Goal: Find specific page/section: Find specific page/section

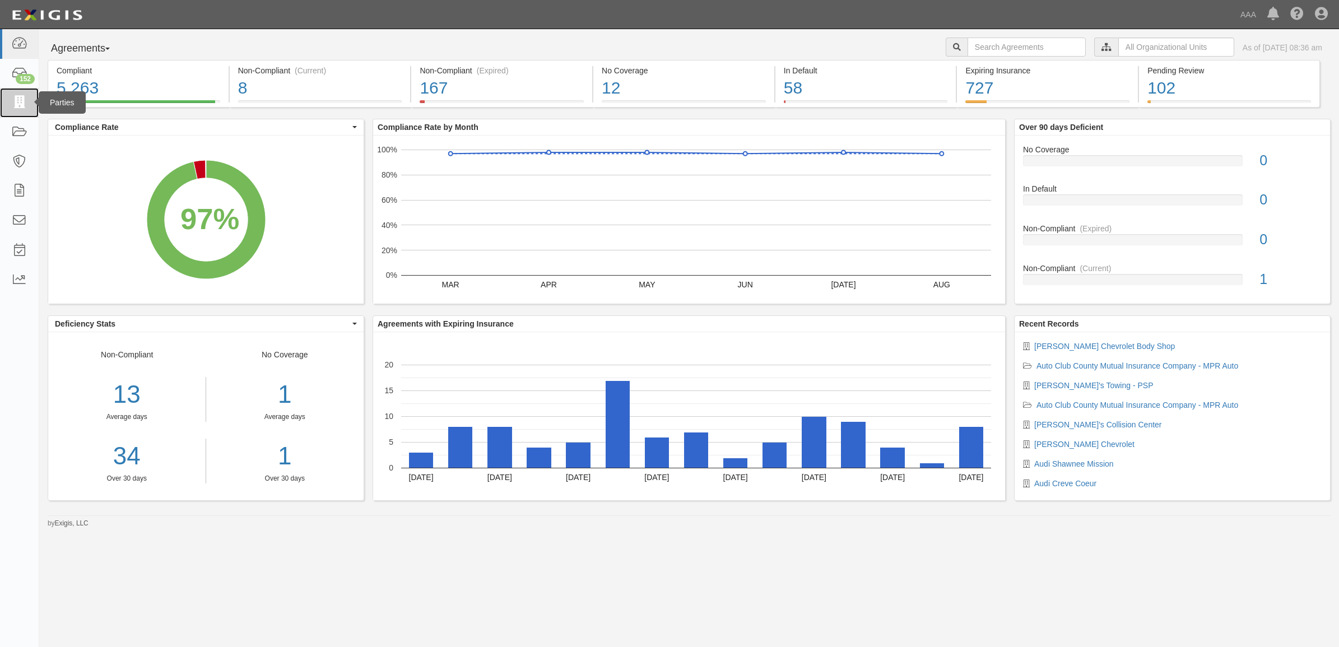
drag, startPoint x: 14, startPoint y: 96, endPoint x: 20, endPoint y: 100, distance: 7.0
click at [14, 97] on icon at bounding box center [19, 102] width 16 height 13
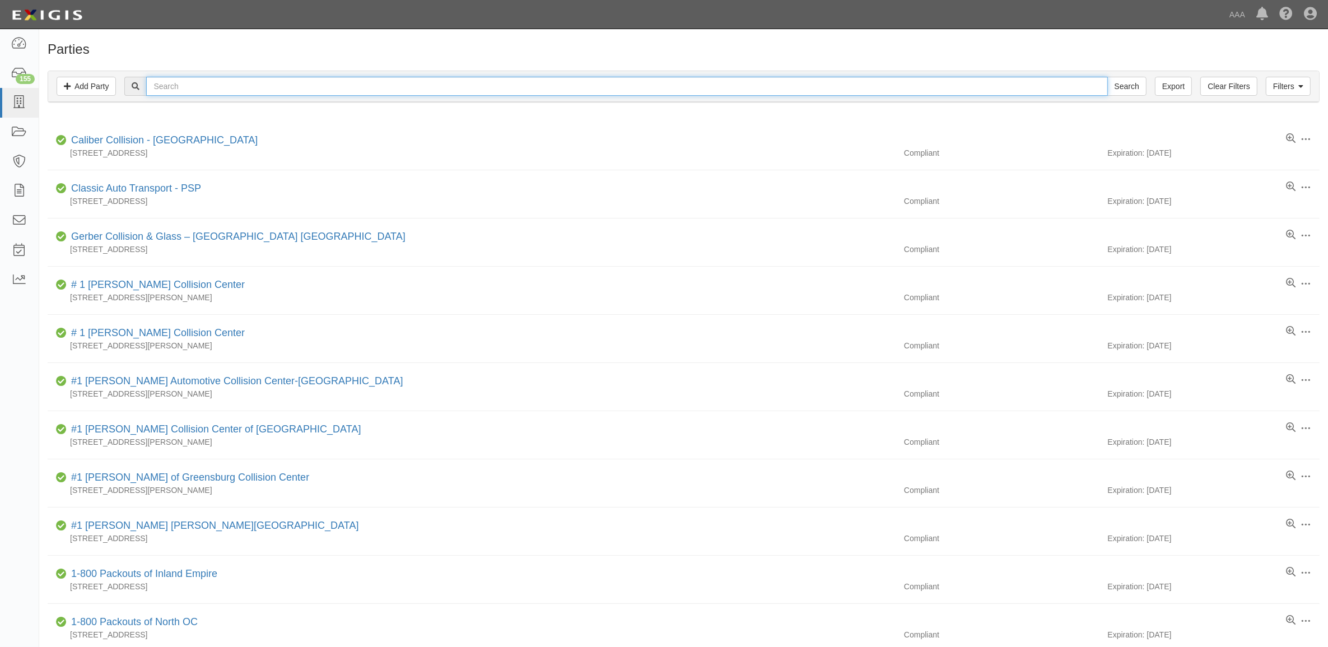
click at [249, 84] on input "text" at bounding box center [626, 86] width 961 height 19
type input "Beeline"
click at [1108, 77] on input "Search" at bounding box center [1127, 86] width 39 height 19
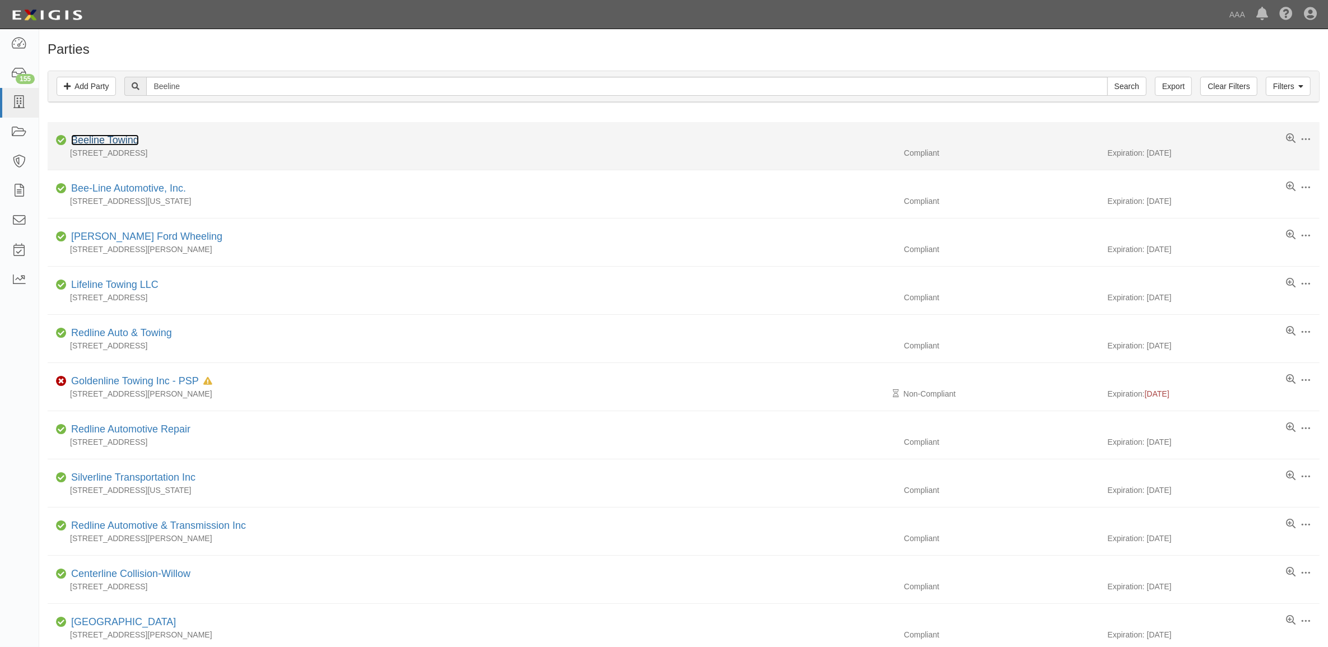
click at [129, 140] on link "Beeline Towing" at bounding box center [105, 139] width 68 height 11
